Goal: Obtain resource: Download file/media

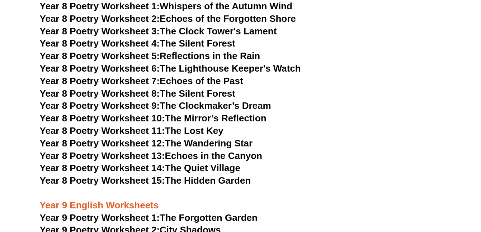
scroll to position [4688, 0]
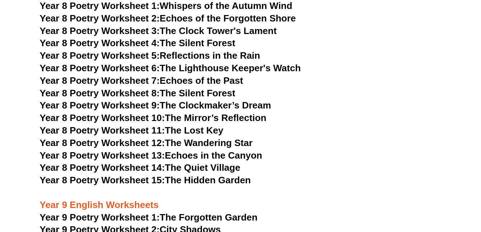
click at [204, 175] on link "Year 8 Poetry Worksheet 15: The Hidden Garden" at bounding box center [145, 180] width 211 height 11
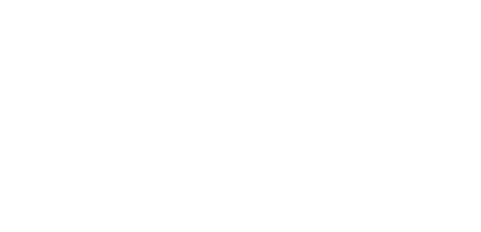
scroll to position [4405, 0]
